Goal: Use online tool/utility: Use online tool/utility

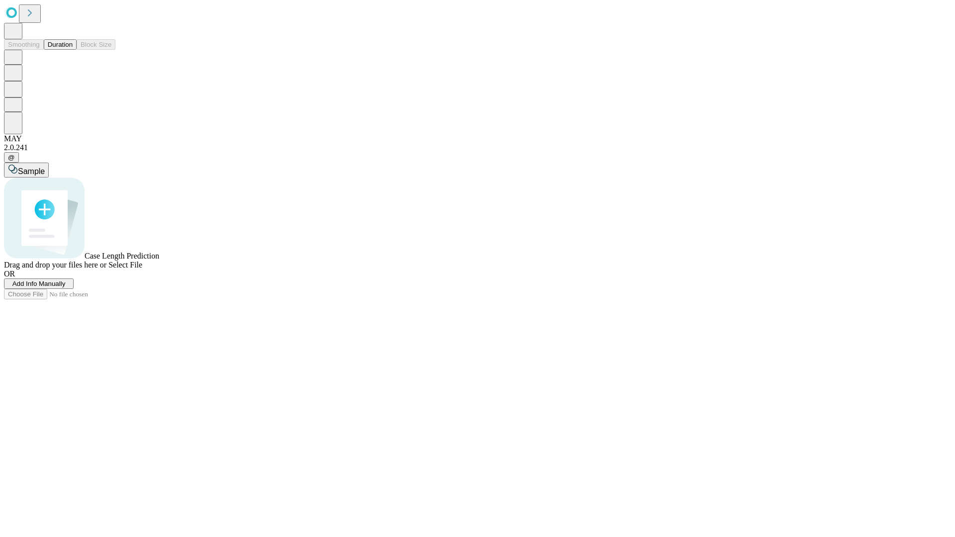
click at [73, 50] on button "Duration" at bounding box center [60, 44] width 33 height 10
click at [66, 287] on span "Add Info Manually" at bounding box center [38, 283] width 53 height 7
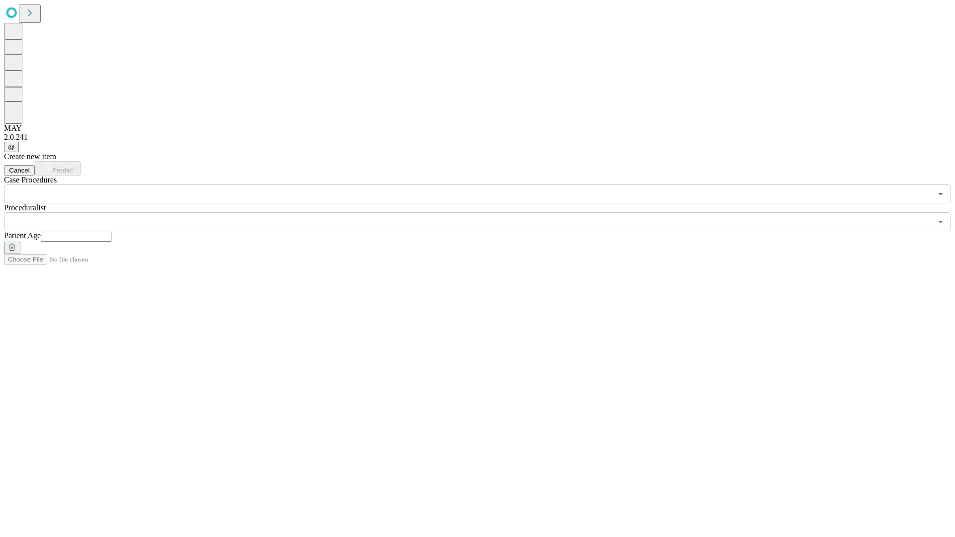
click at [111, 232] on input "text" at bounding box center [76, 237] width 71 height 10
type input "**"
click at [484, 212] on input "text" at bounding box center [467, 221] width 927 height 19
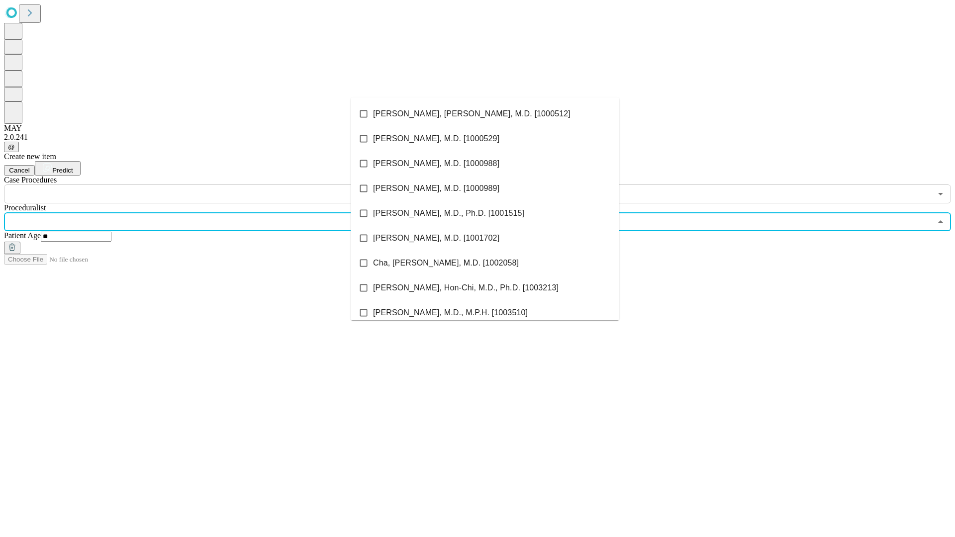
click at [485, 114] on li "[PERSON_NAME], [PERSON_NAME], M.D. [1000512]" at bounding box center [485, 113] width 269 height 25
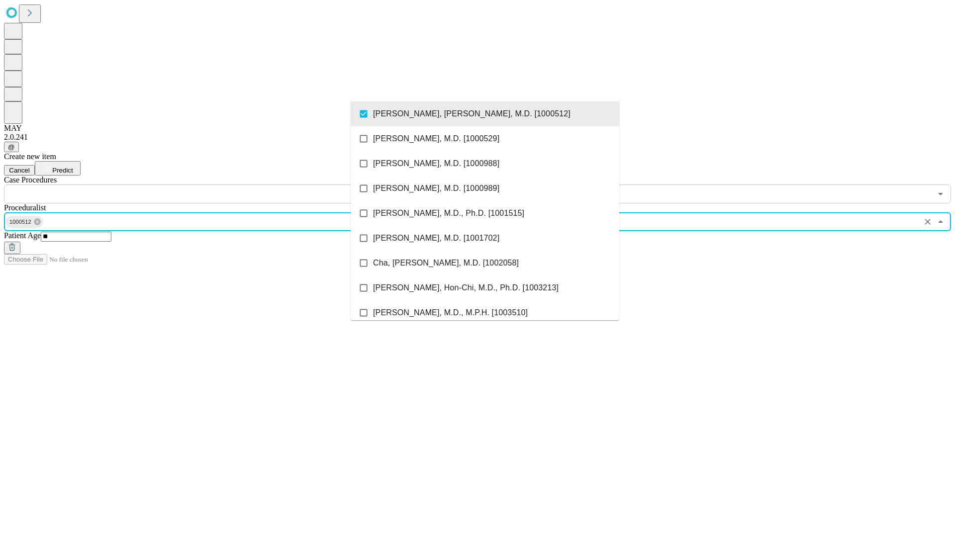
click at [209, 184] on input "text" at bounding box center [467, 193] width 927 height 19
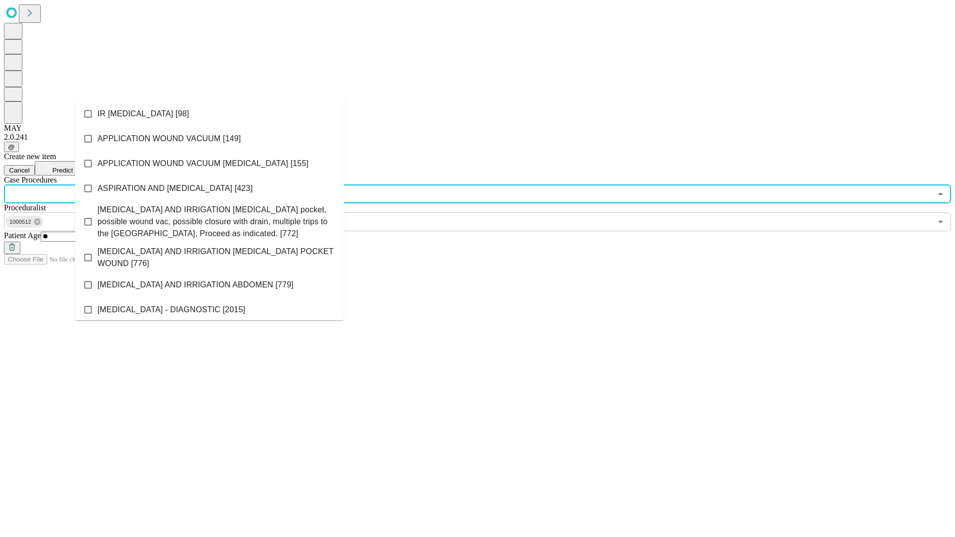
click at [209, 114] on li "IR [MEDICAL_DATA] [98]" at bounding box center [209, 113] width 269 height 25
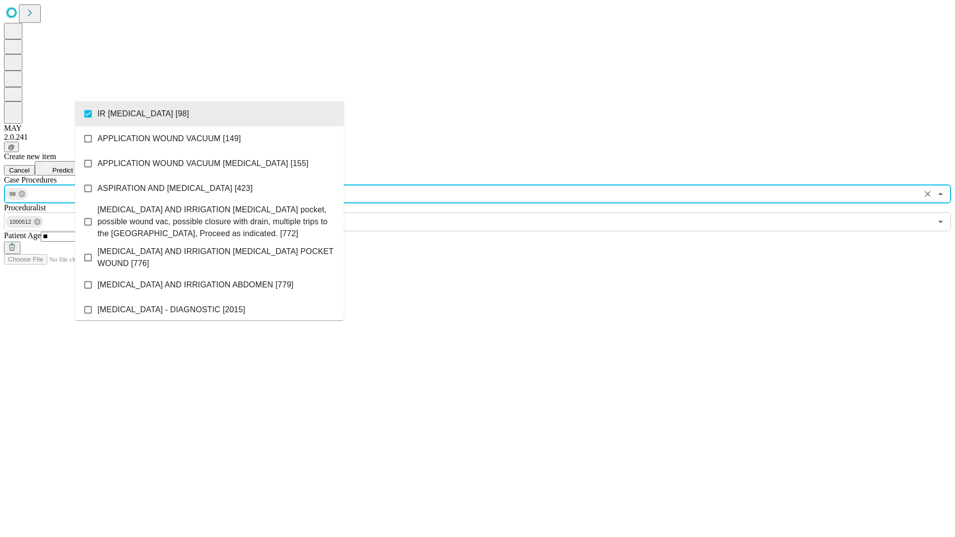
click at [73, 167] on span "Predict" at bounding box center [62, 170] width 20 height 7
